Goal: Check status

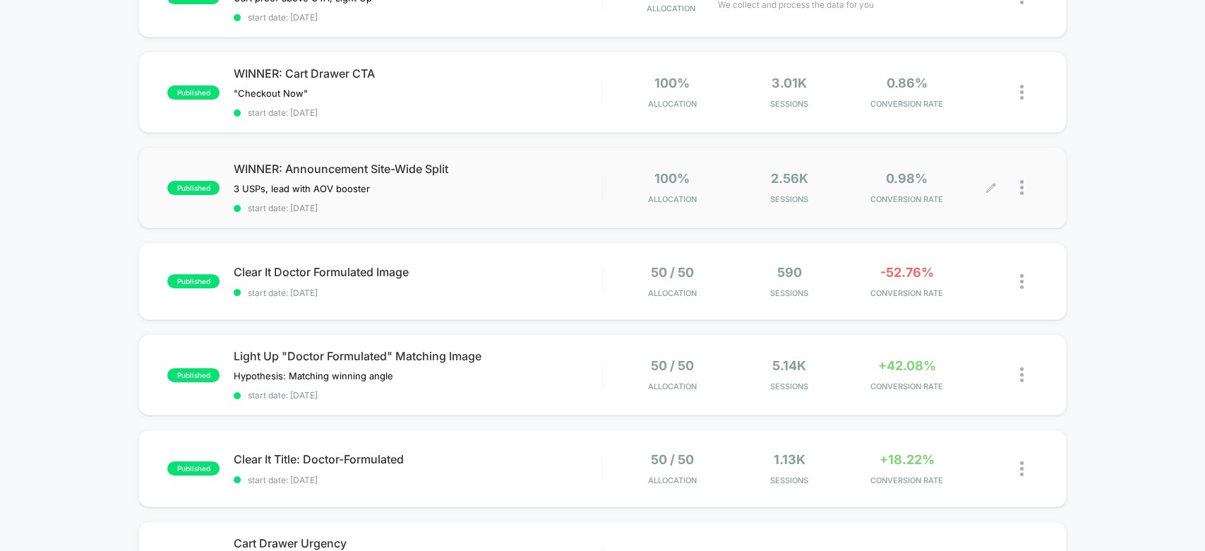
scroll to position [167, 0]
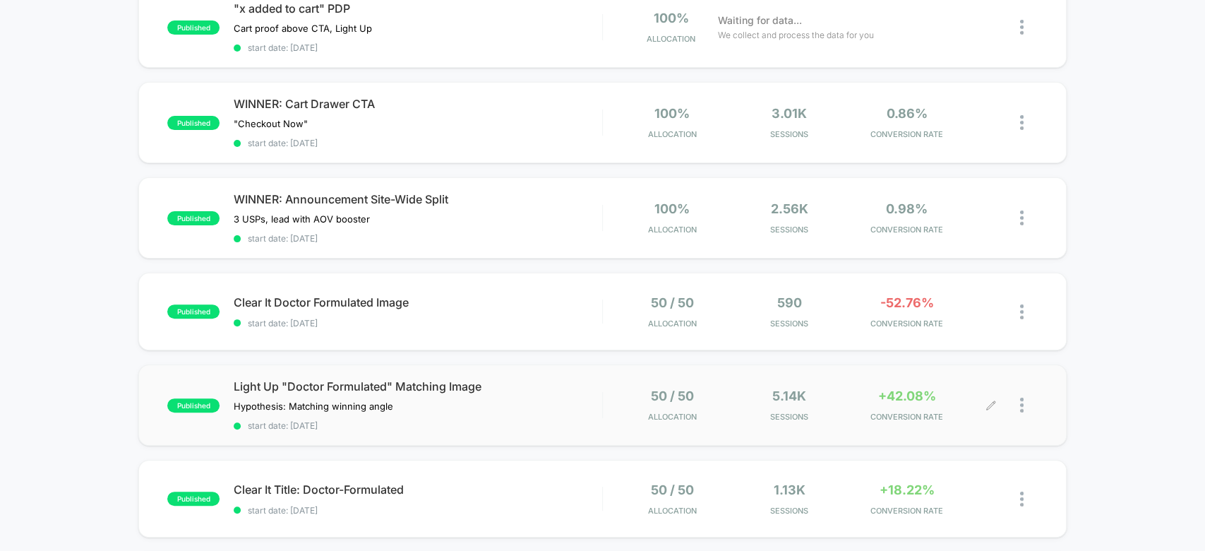
click at [830, 388] on div "5.14k Sessions" at bounding box center [789, 404] width 110 height 33
